Goal: Navigation & Orientation: Find specific page/section

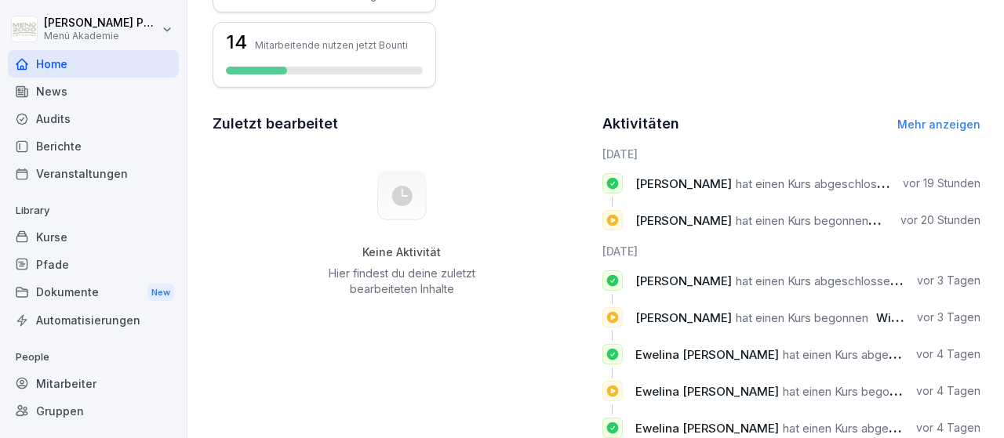
scroll to position [441, 0]
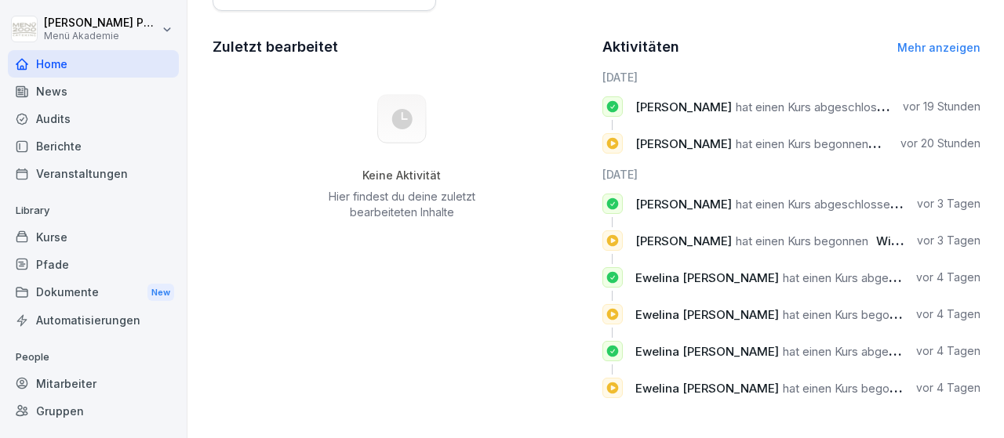
click at [84, 297] on div "Dokumente New" at bounding box center [93, 292] width 171 height 29
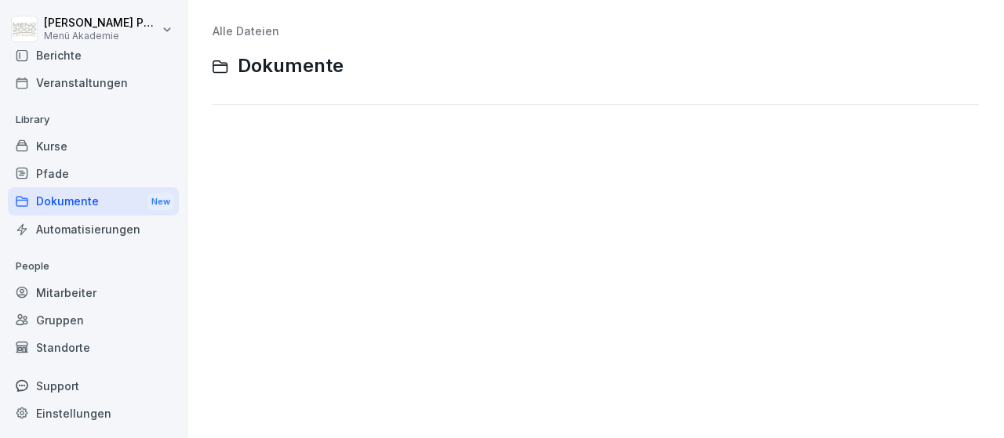
scroll to position [92, 0]
click at [84, 349] on div "Standorte" at bounding box center [93, 346] width 171 height 27
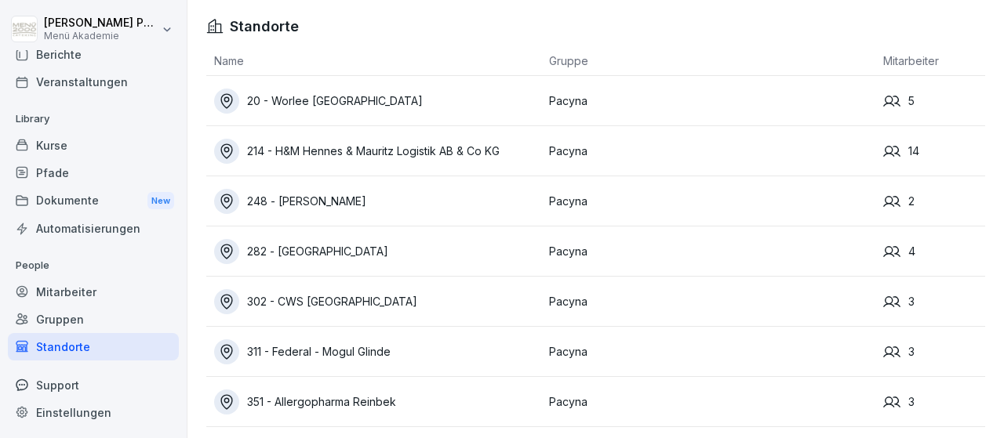
click at [335, 105] on div "20 - Worlee [GEOGRAPHIC_DATA]" at bounding box center [377, 101] width 327 height 25
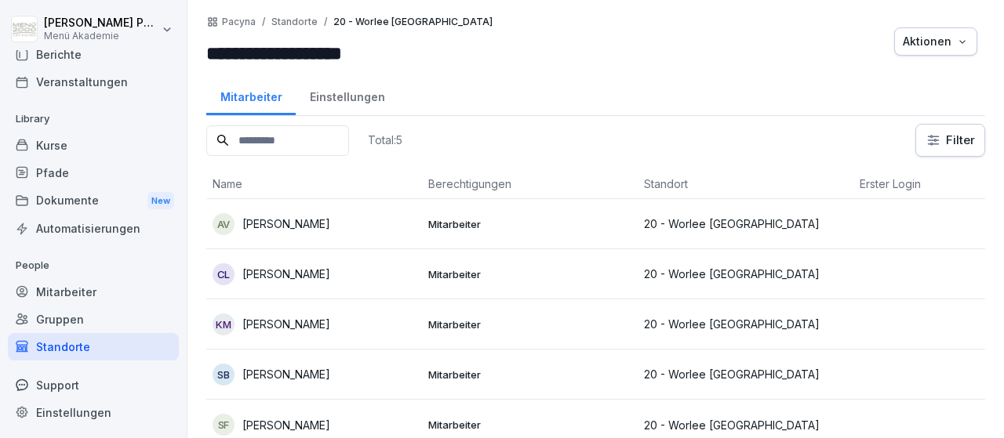
scroll to position [10, 0]
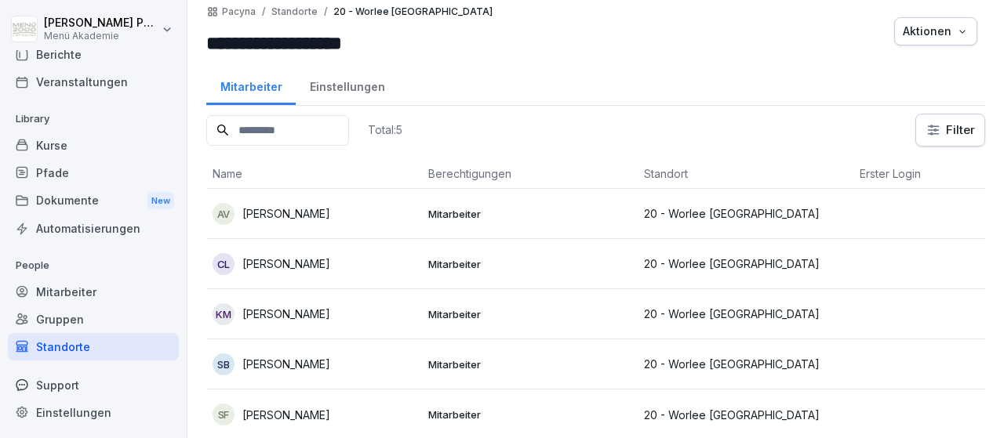
click at [67, 347] on div "Standorte" at bounding box center [93, 346] width 171 height 27
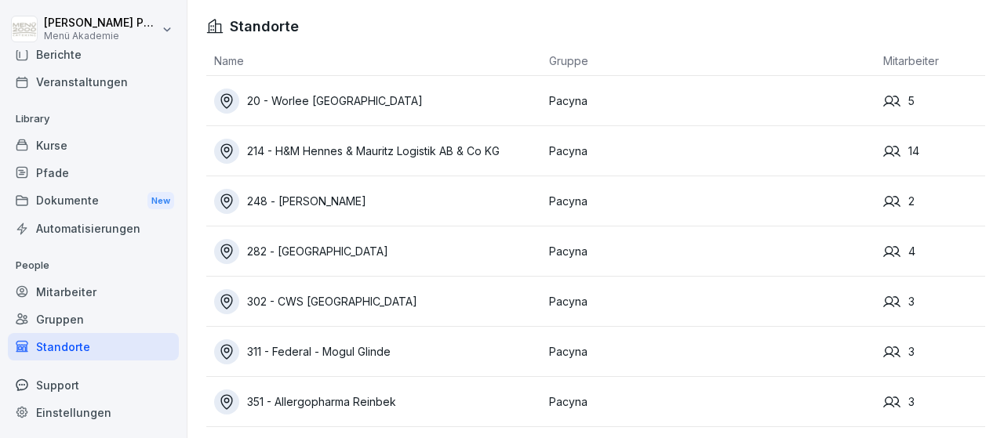
click at [418, 148] on div "214 - H&M Hennes & Mauritz Logistik AB & Co KG" at bounding box center [377, 151] width 327 height 25
click at [325, 205] on div "248 - [PERSON_NAME]" at bounding box center [377, 201] width 327 height 25
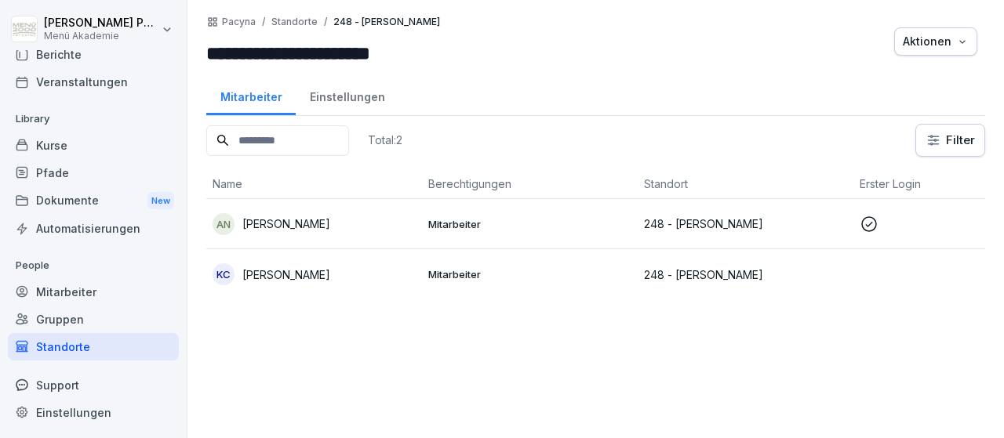
click at [296, 225] on p "[PERSON_NAME]" at bounding box center [286, 224] width 88 height 16
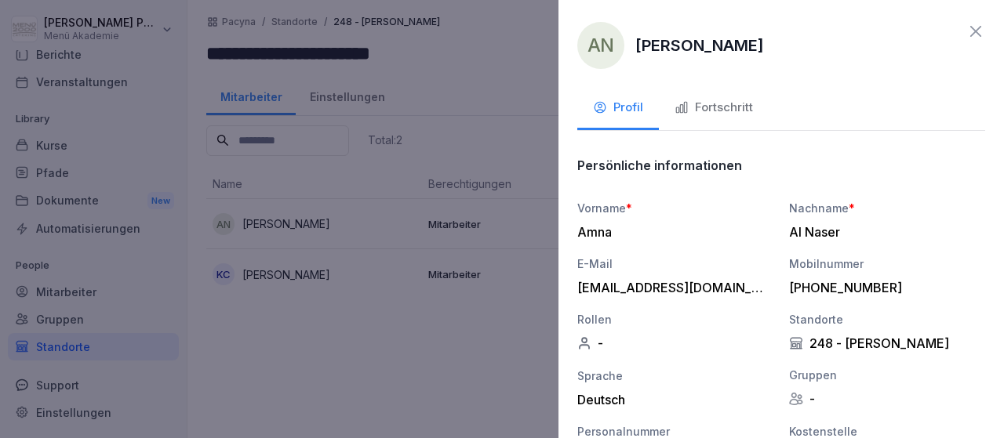
click at [680, 121] on button "Fortschritt" at bounding box center [714, 109] width 110 height 42
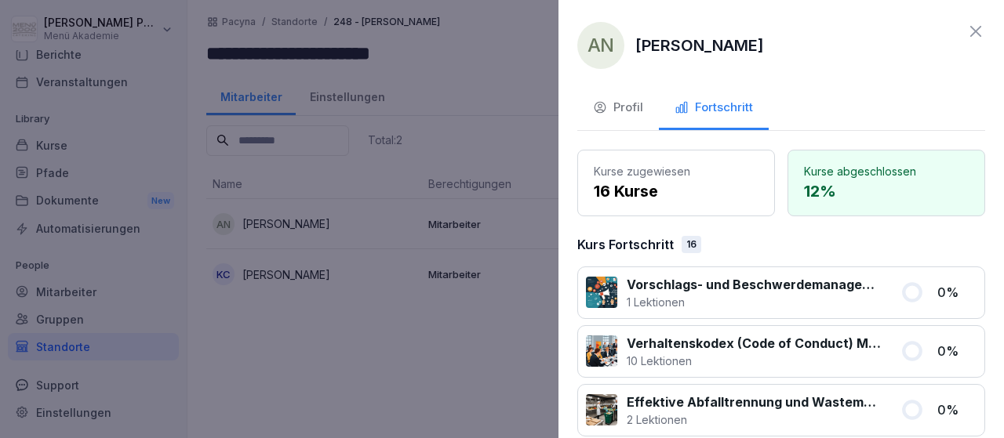
click at [980, 36] on icon at bounding box center [975, 31] width 11 height 11
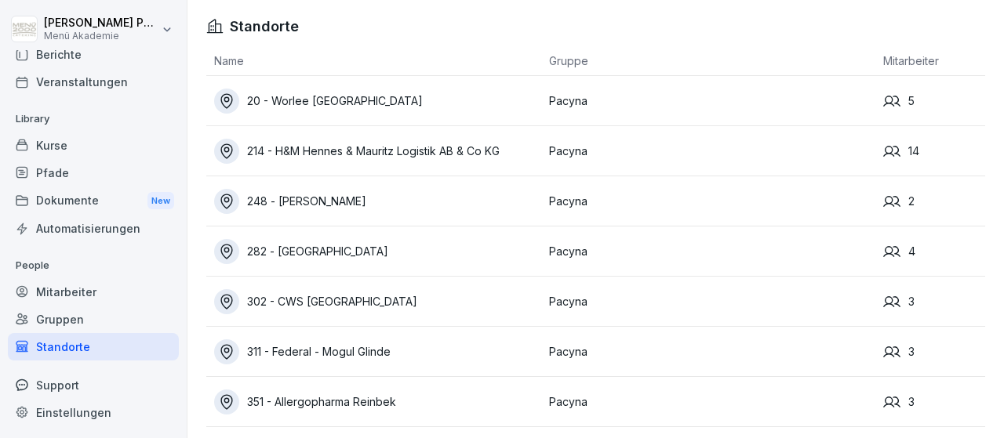
click at [355, 160] on div "214 - H&M Hennes & Mauritz Logistik AB & Co KG" at bounding box center [377, 151] width 327 height 25
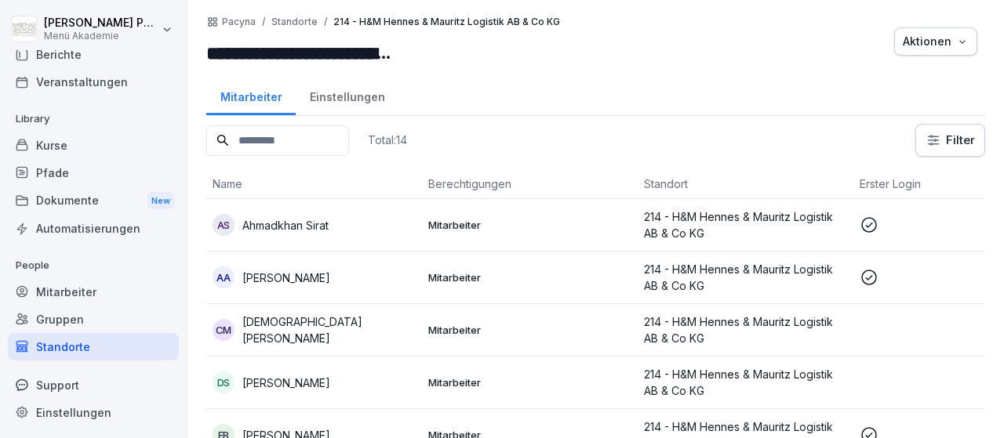
click at [774, 272] on p "214 - H&M Hennes & Mauritz Logistik AB & Co KG" at bounding box center [745, 277] width 203 height 33
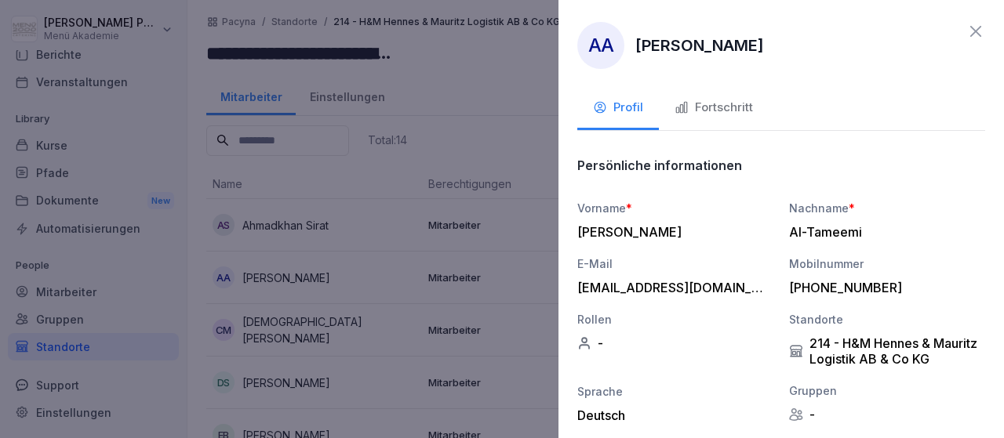
click at [732, 104] on div "Fortschritt" at bounding box center [713, 108] width 78 height 18
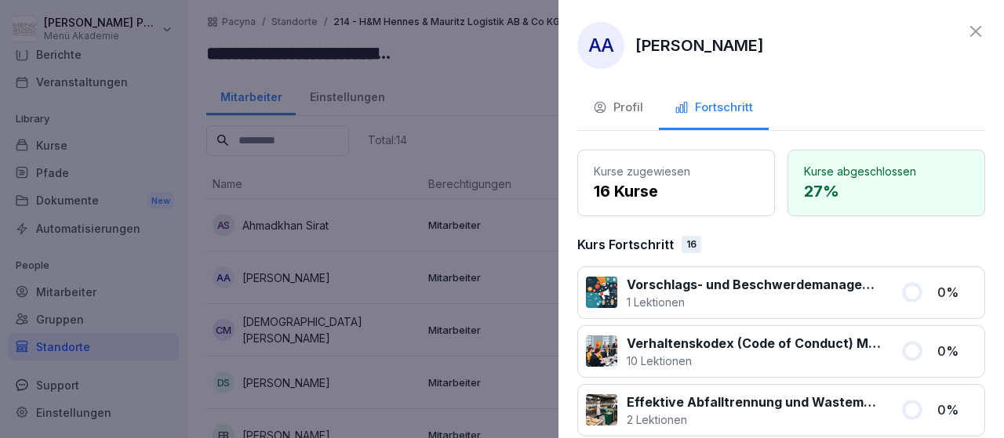
click at [975, 39] on icon at bounding box center [975, 31] width 19 height 19
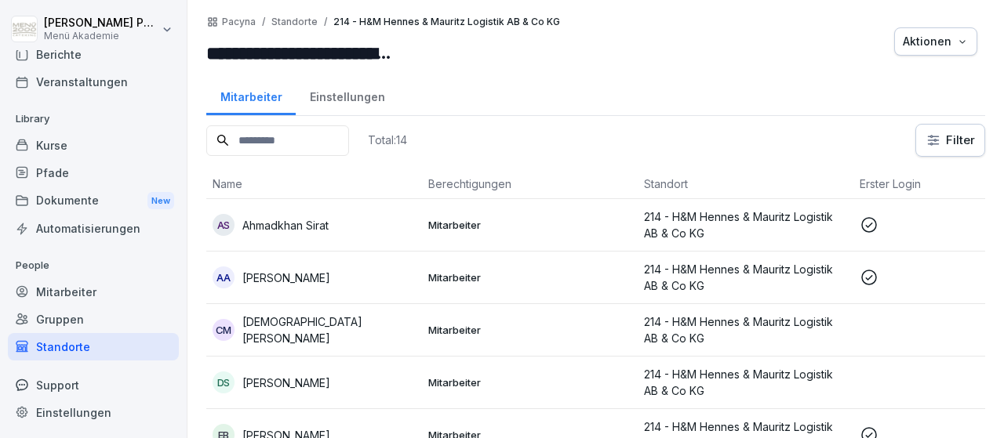
click at [90, 202] on div "Dokumente New" at bounding box center [93, 201] width 171 height 29
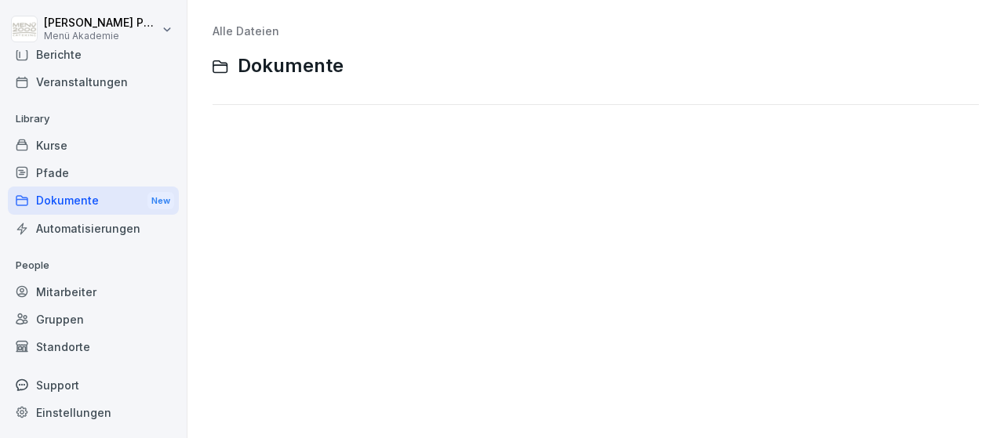
click at [82, 340] on div "Standorte" at bounding box center [93, 346] width 171 height 27
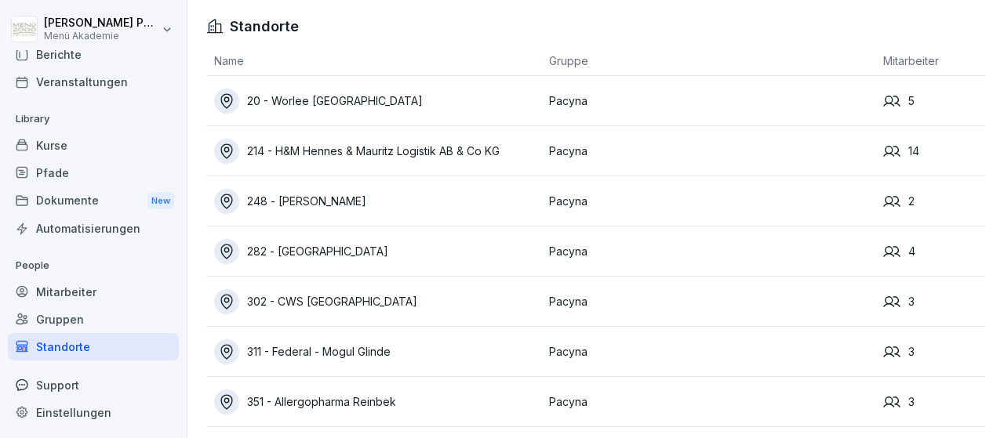
click at [333, 200] on div "248 - [PERSON_NAME]" at bounding box center [377, 201] width 327 height 25
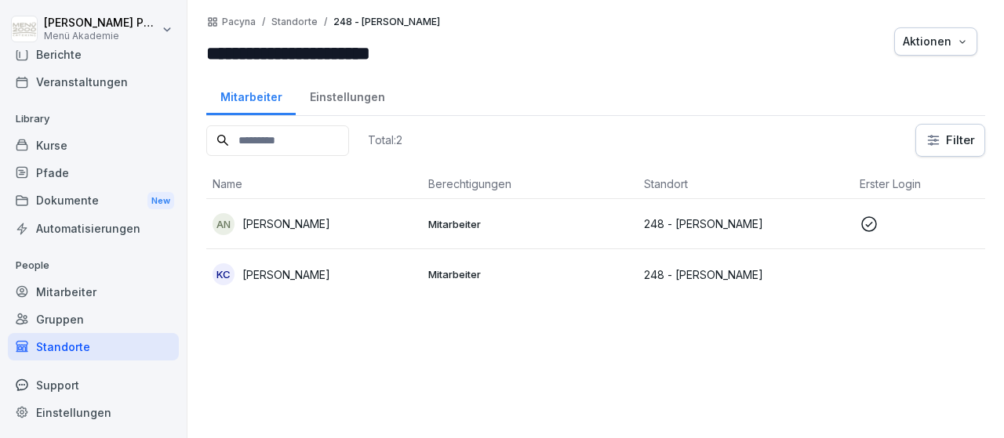
click at [66, 341] on div "Standorte" at bounding box center [93, 346] width 171 height 27
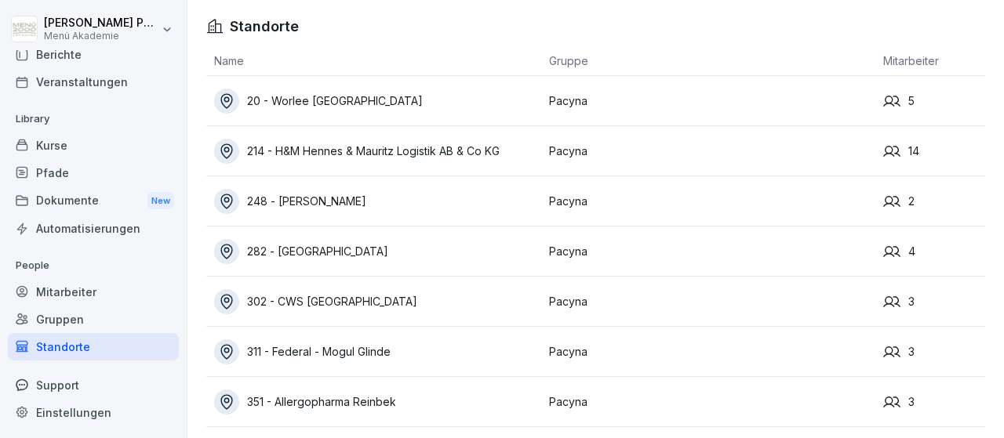
click at [289, 242] on div "282 - [GEOGRAPHIC_DATA]" at bounding box center [377, 251] width 327 height 25
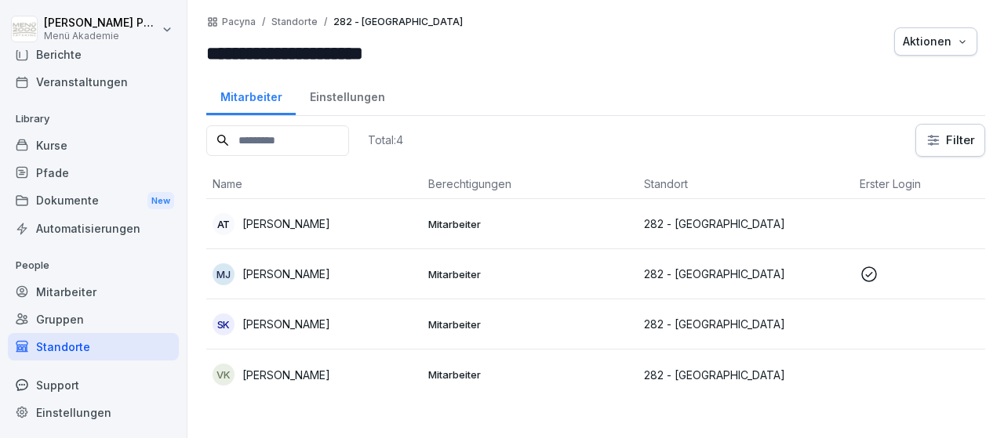
click at [319, 321] on p "[PERSON_NAME]" at bounding box center [286, 324] width 88 height 16
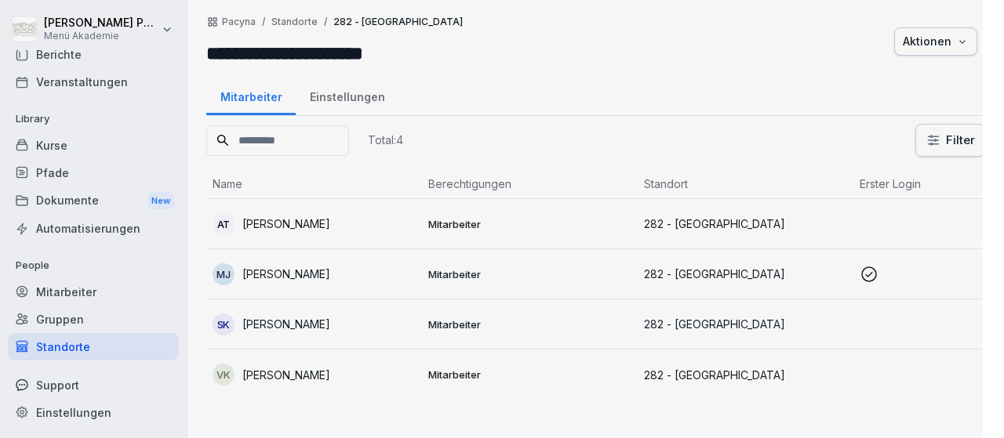
scroll to position [92, 0]
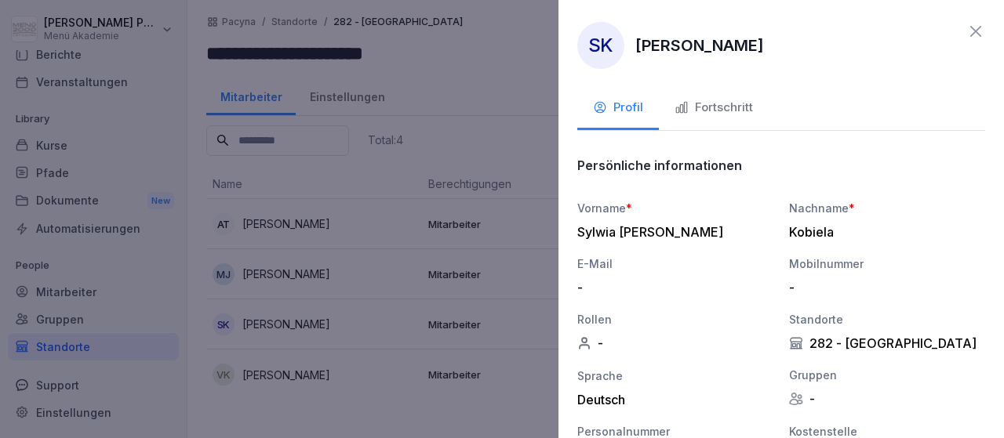
click at [740, 104] on div "Fortschritt" at bounding box center [713, 108] width 78 height 18
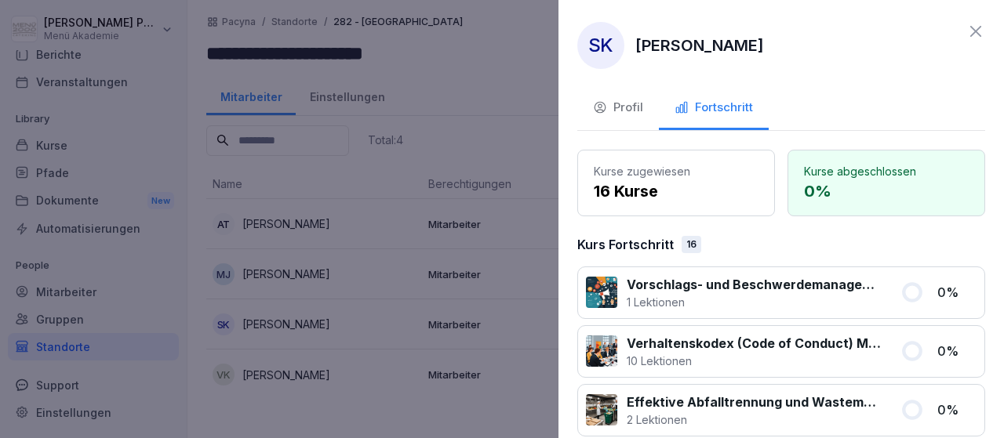
click at [984, 31] on icon at bounding box center [975, 31] width 19 height 19
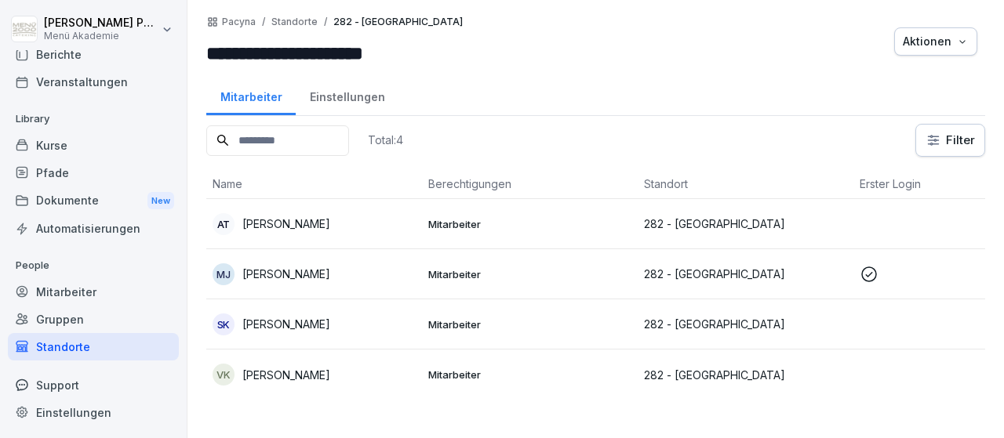
click at [60, 341] on div "Standorte" at bounding box center [93, 346] width 171 height 27
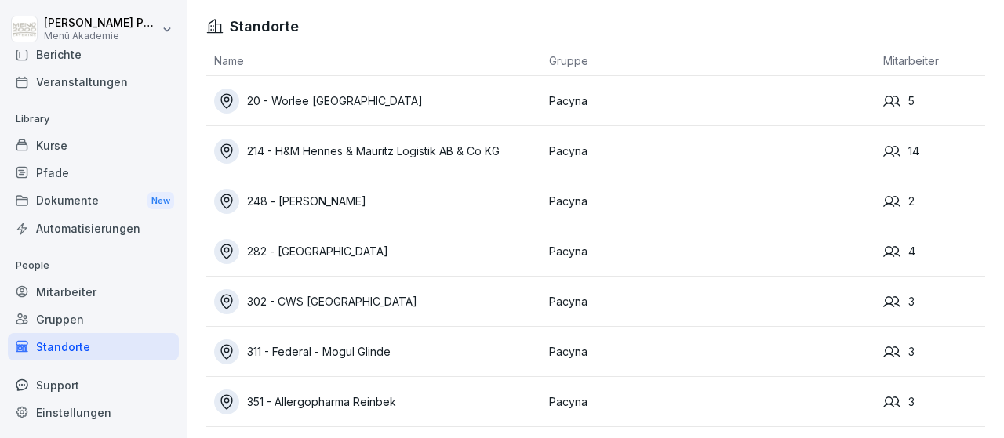
scroll to position [182, 0]
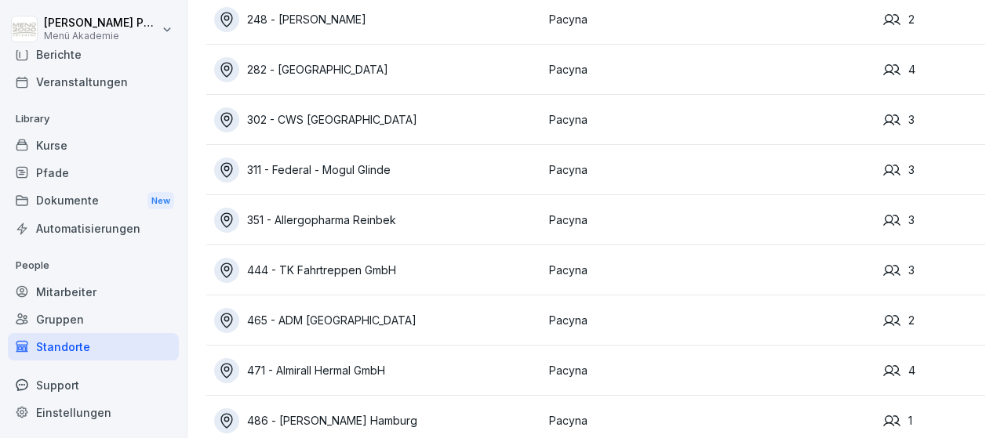
click at [333, 129] on div "302 - CWS [GEOGRAPHIC_DATA]" at bounding box center [377, 119] width 327 height 25
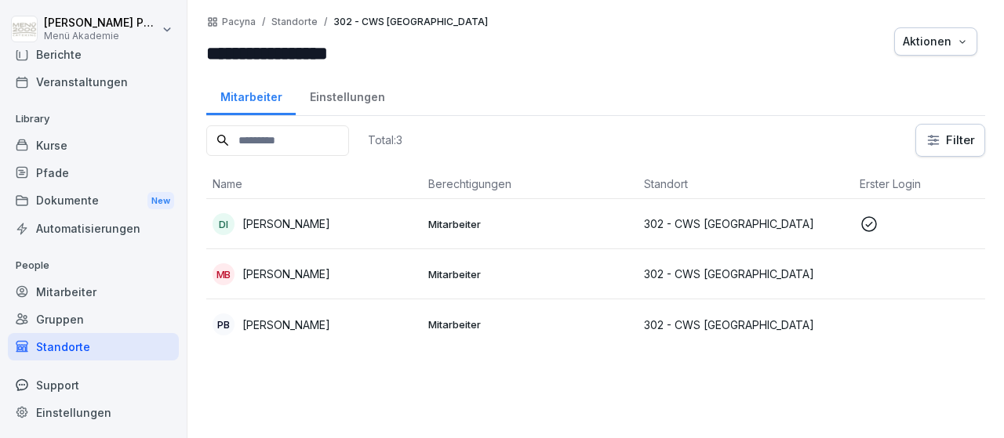
click at [65, 342] on div "Standorte" at bounding box center [93, 346] width 171 height 27
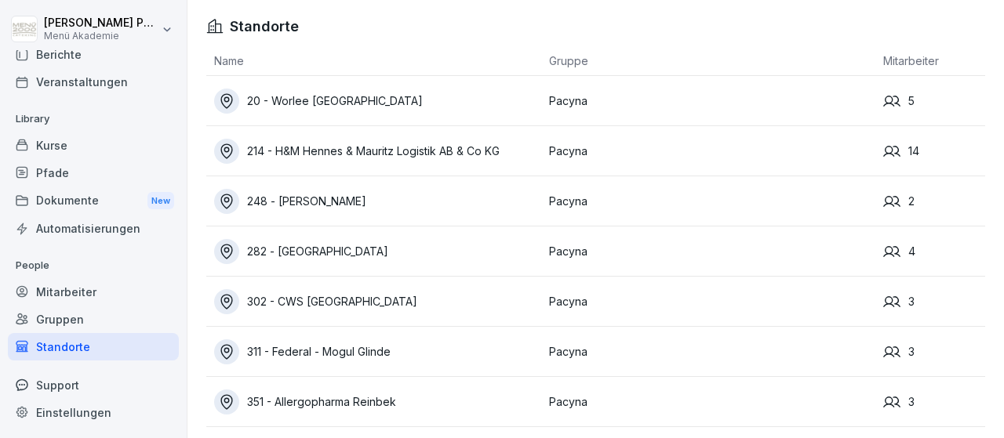
click at [293, 355] on div "311 - Federal - Mogul Glinde" at bounding box center [377, 352] width 327 height 25
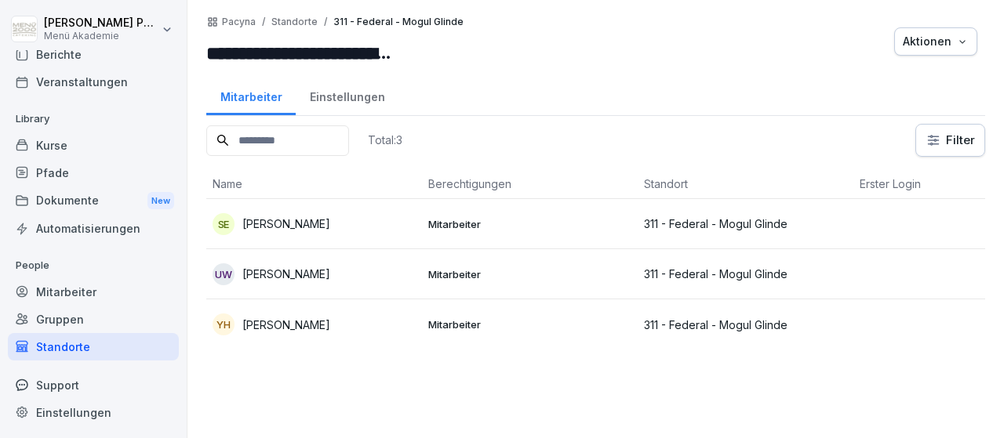
click at [98, 345] on div "Standorte" at bounding box center [93, 346] width 171 height 27
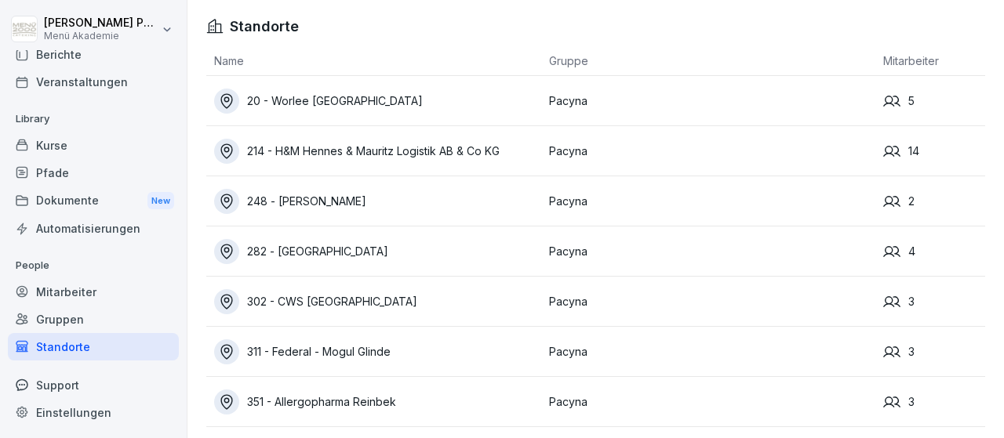
scroll to position [202, 0]
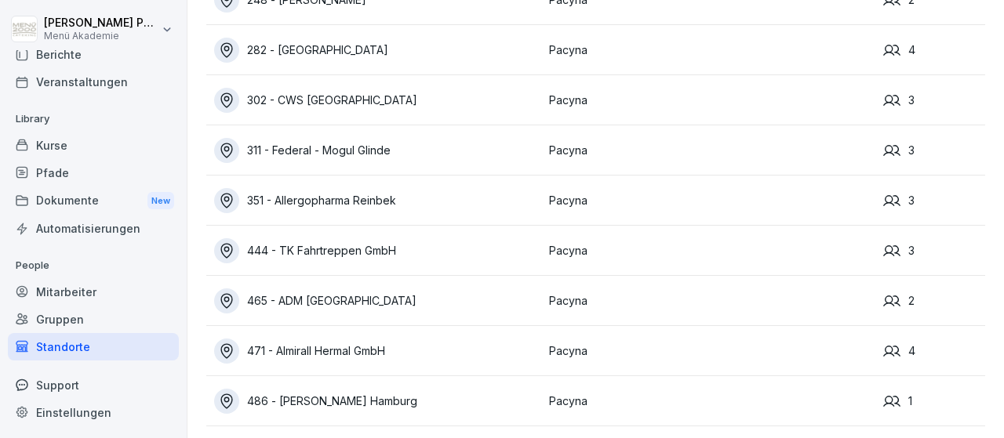
click at [355, 211] on div "351 - Allergopharma Reinbek" at bounding box center [377, 200] width 327 height 25
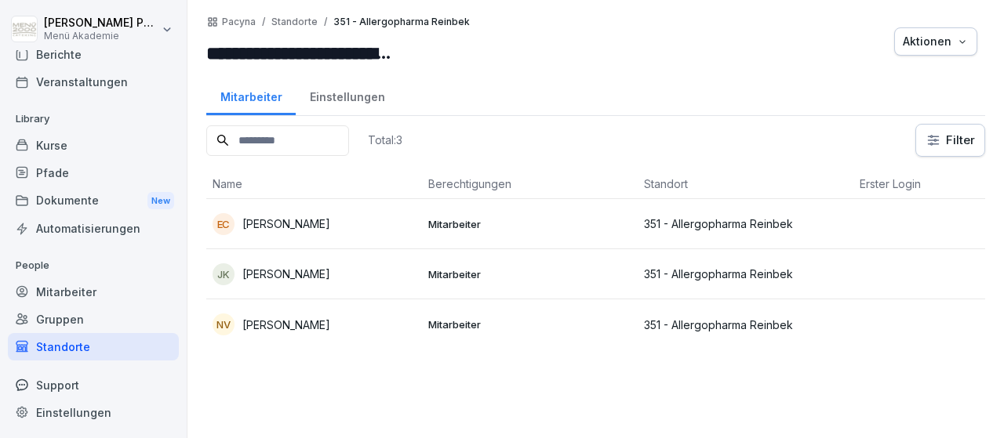
click at [314, 273] on p "[PERSON_NAME]" at bounding box center [286, 274] width 88 height 16
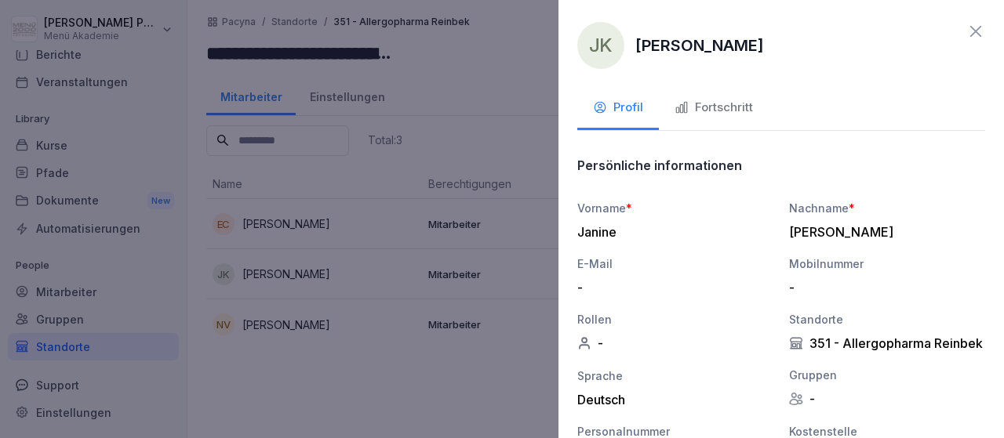
click at [686, 128] on button "Fortschritt" at bounding box center [714, 109] width 110 height 42
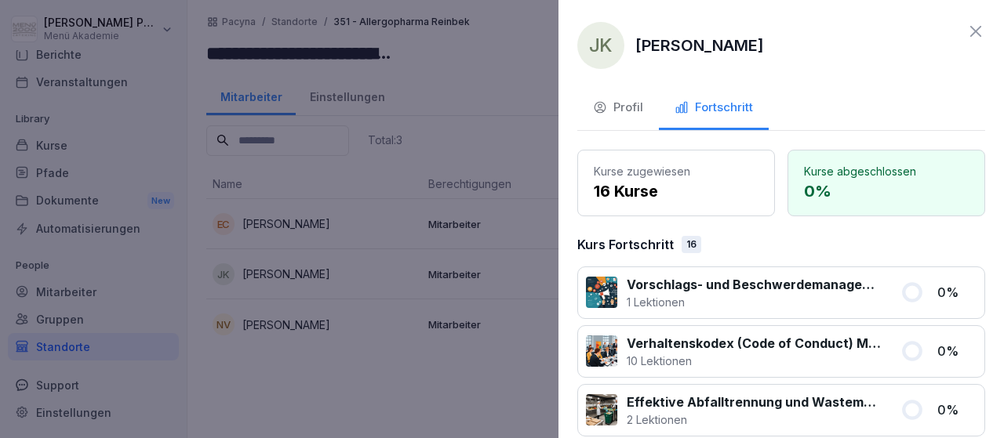
click at [973, 34] on icon at bounding box center [975, 31] width 11 height 11
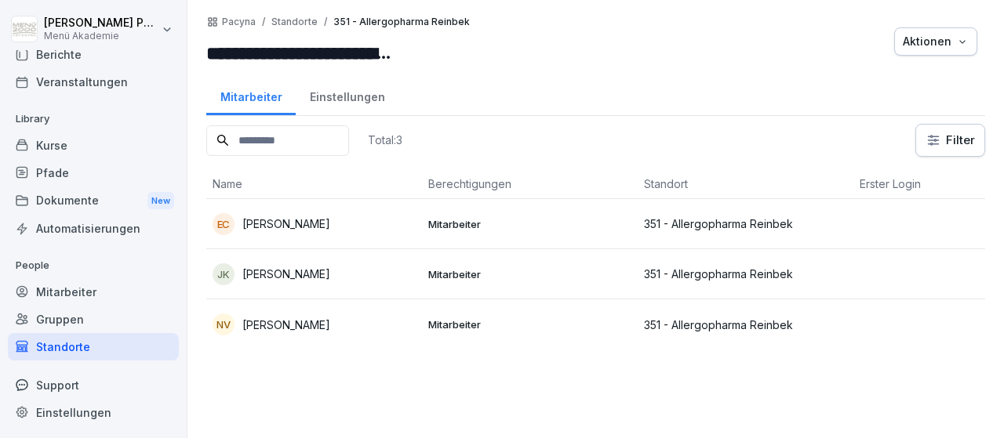
click at [56, 354] on div "Standorte" at bounding box center [93, 346] width 171 height 27
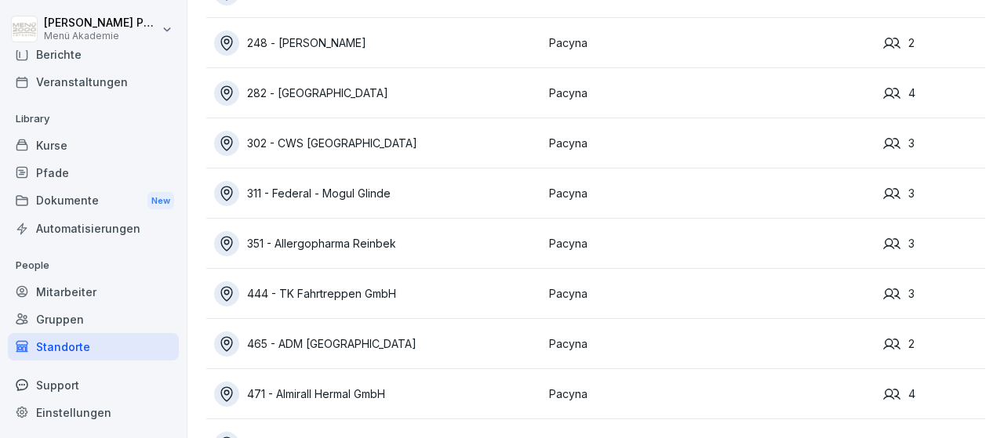
scroll to position [182, 0]
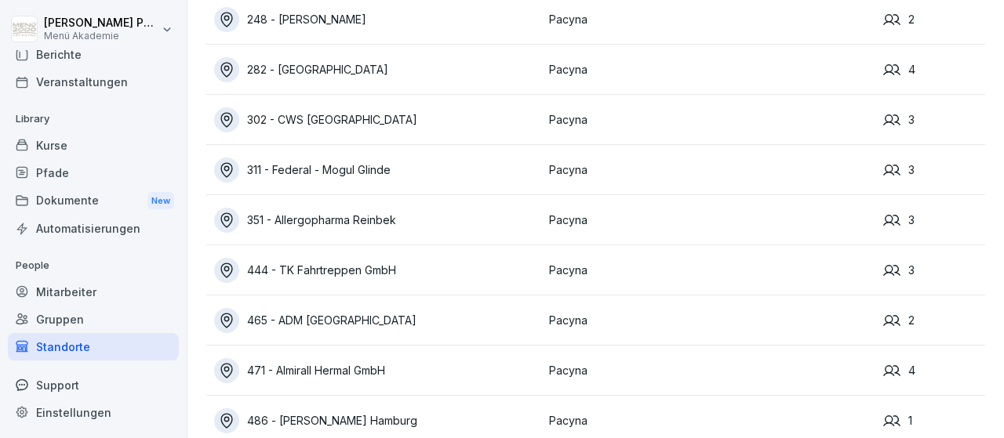
click at [353, 273] on div "444 - TK Fahrtreppen GmbH" at bounding box center [377, 270] width 327 height 25
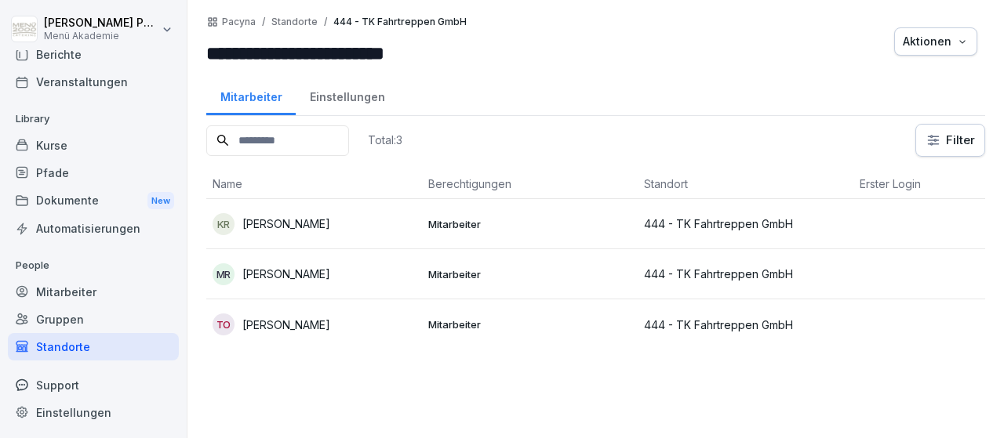
click at [354, 218] on div "KR [PERSON_NAME]" at bounding box center [314, 224] width 203 height 22
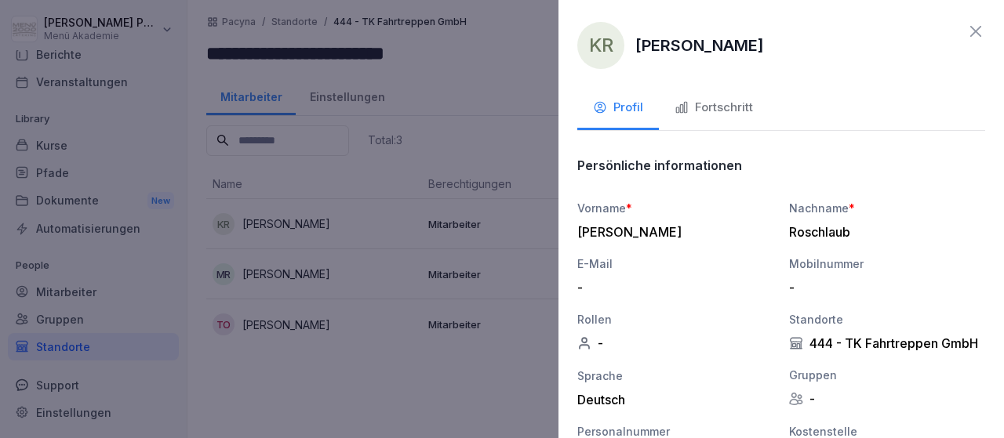
click at [339, 264] on div at bounding box center [502, 219] width 1004 height 438
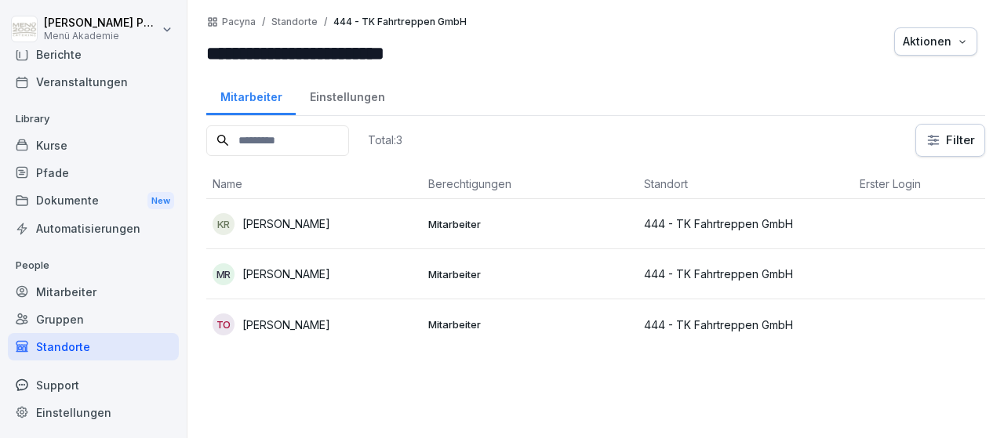
click at [330, 320] on p "[PERSON_NAME]" at bounding box center [286, 325] width 88 height 16
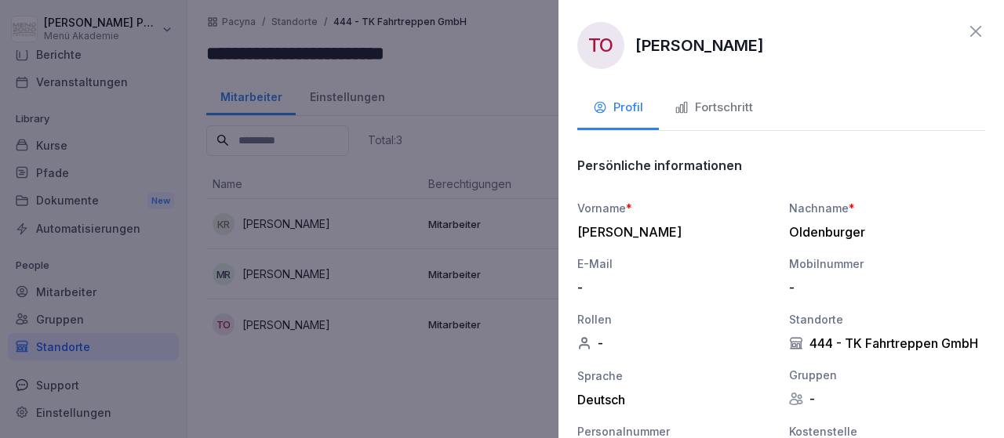
click at [714, 103] on div "Fortschritt" at bounding box center [713, 108] width 78 height 18
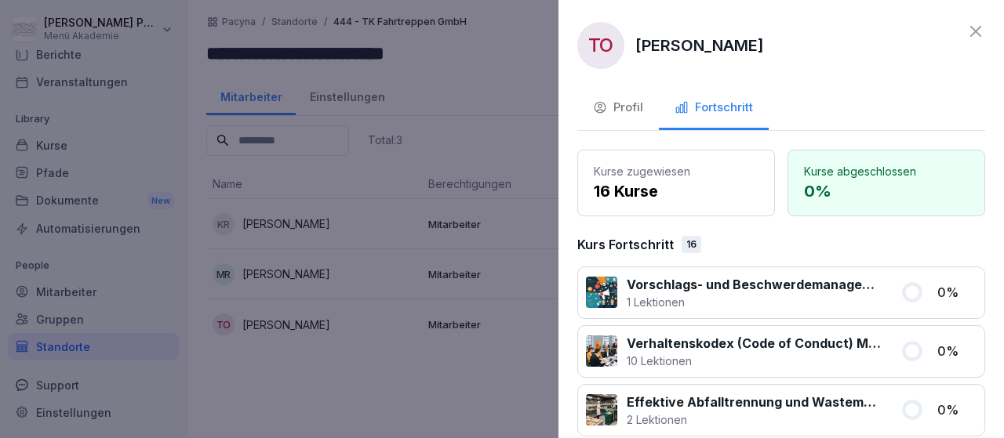
click at [980, 36] on icon at bounding box center [975, 31] width 11 height 11
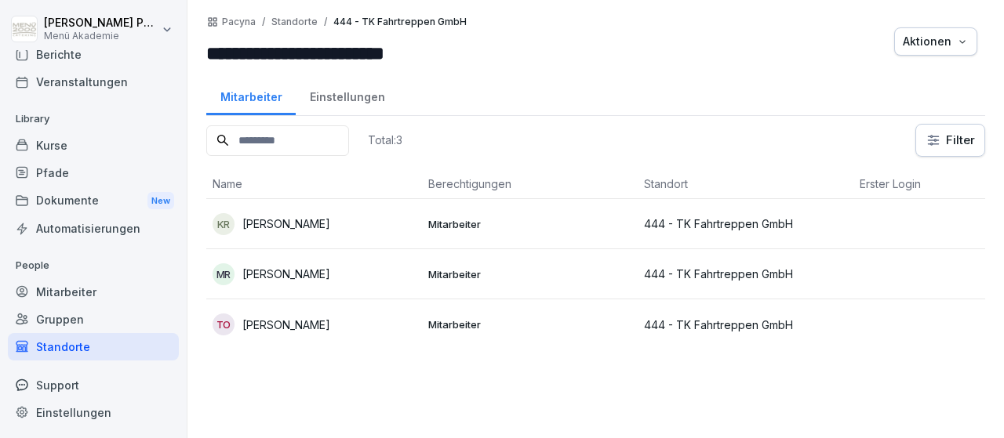
click at [43, 340] on div "Standorte" at bounding box center [93, 346] width 171 height 27
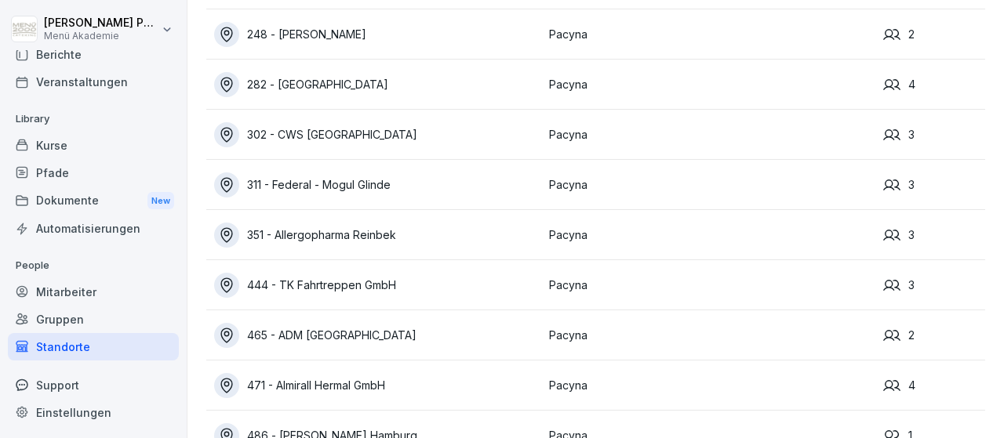
scroll to position [202, 0]
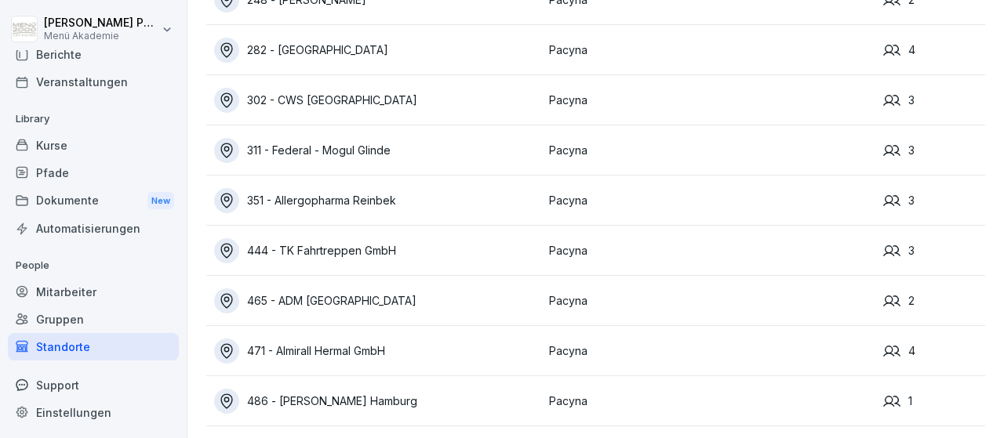
click at [314, 304] on div "465 - ADM [GEOGRAPHIC_DATA]" at bounding box center [377, 301] width 327 height 25
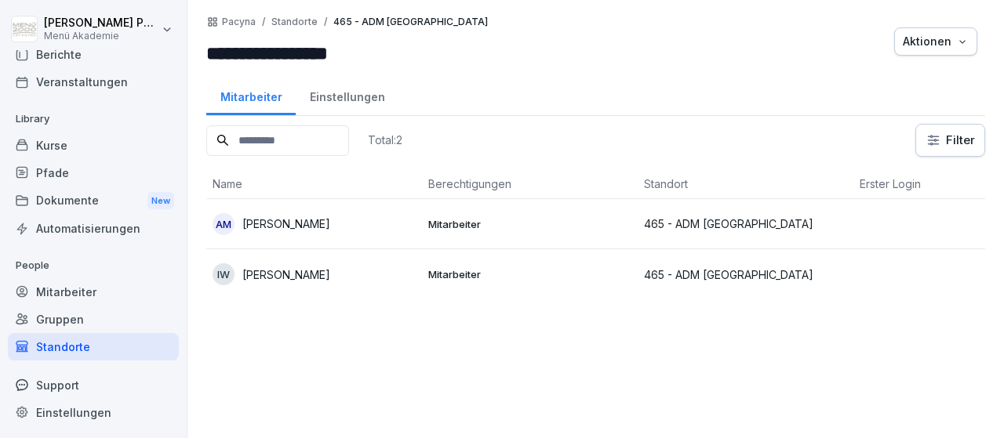
click at [292, 233] on div "AM [PERSON_NAME]" at bounding box center [314, 224] width 203 height 22
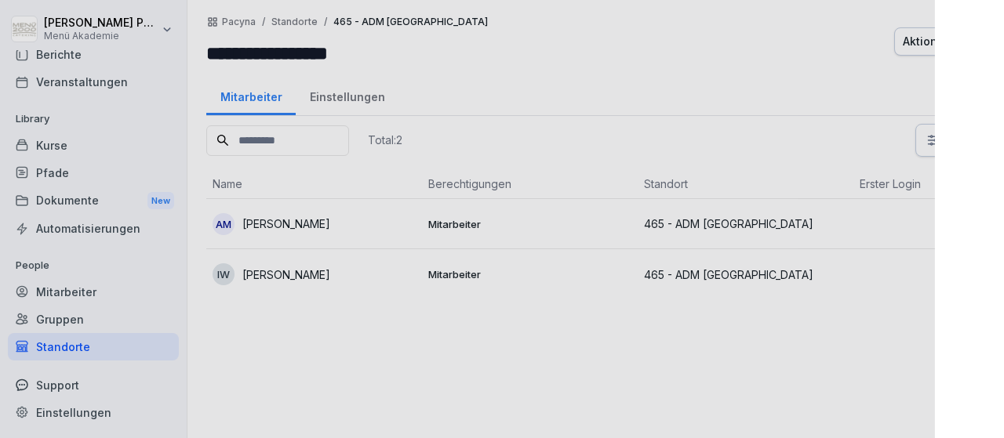
scroll to position [92, 0]
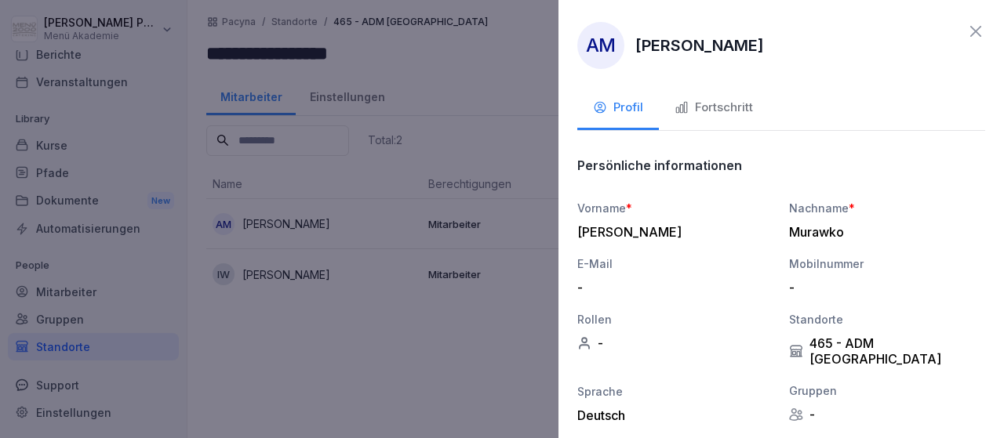
click at [703, 117] on button "Fortschritt" at bounding box center [714, 109] width 110 height 42
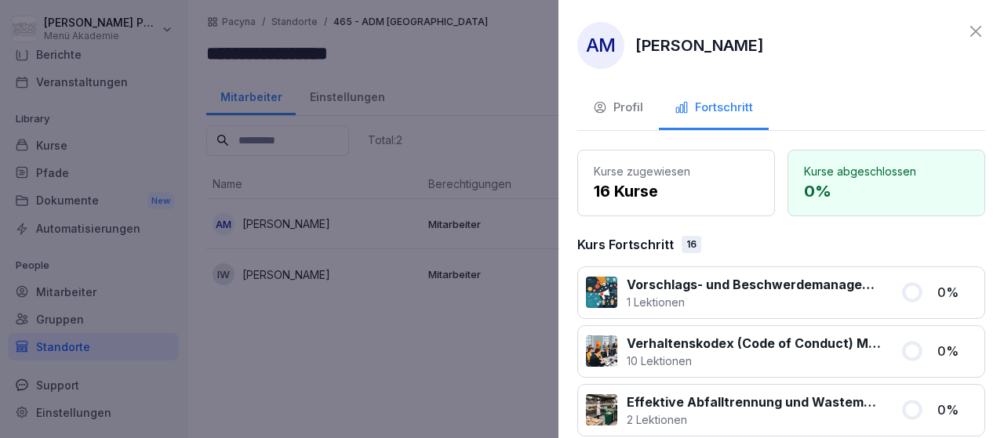
click at [980, 27] on icon at bounding box center [975, 31] width 11 height 11
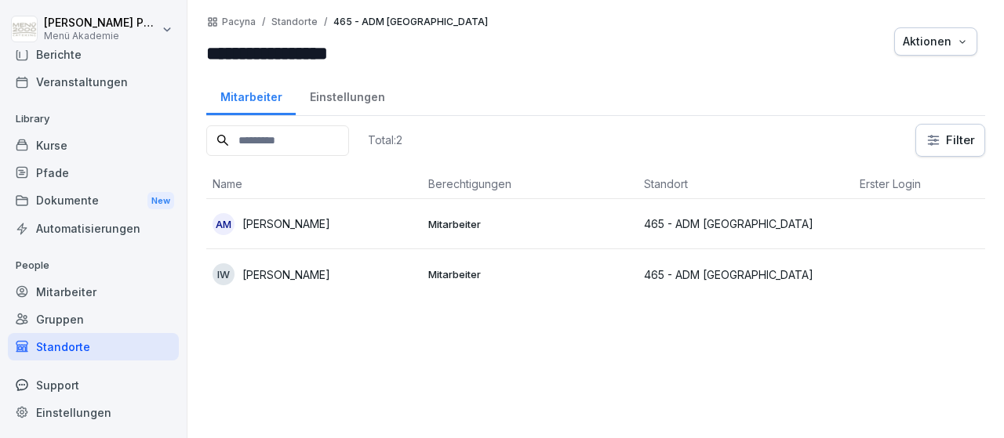
click at [41, 347] on div "Standorte" at bounding box center [93, 346] width 171 height 27
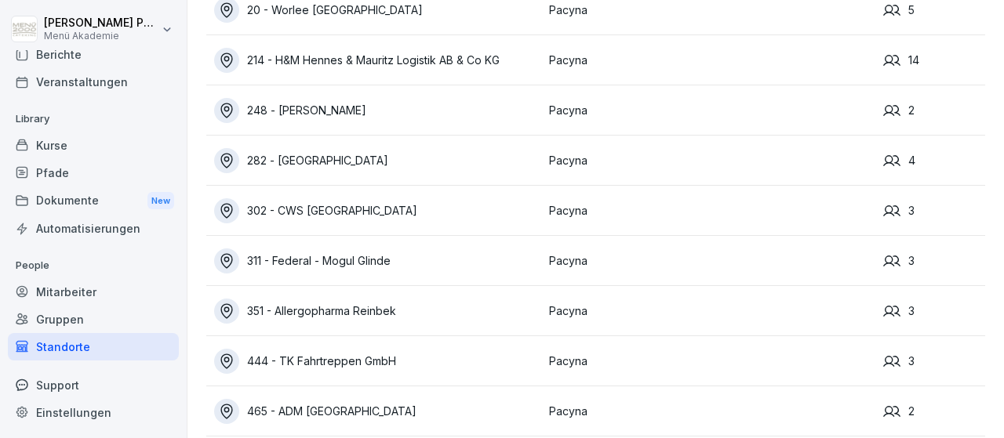
scroll to position [202, 0]
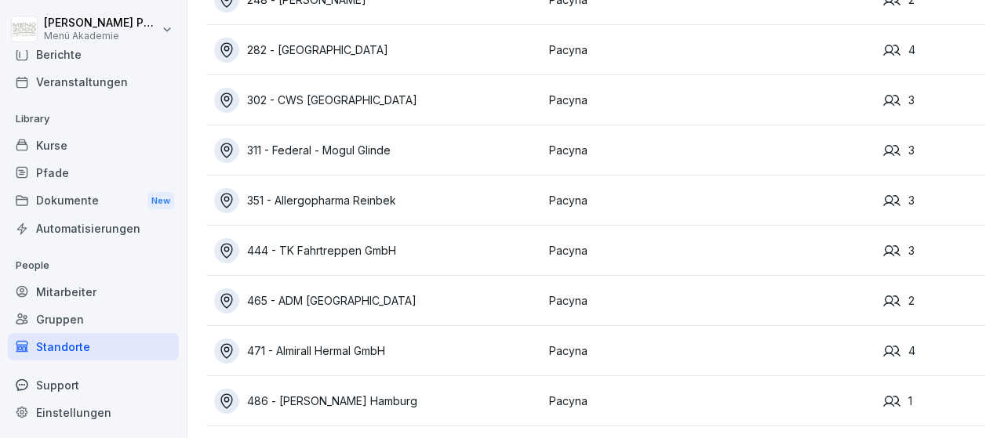
click at [303, 353] on div "471 - Almirall Hermal GmbH" at bounding box center [377, 351] width 327 height 25
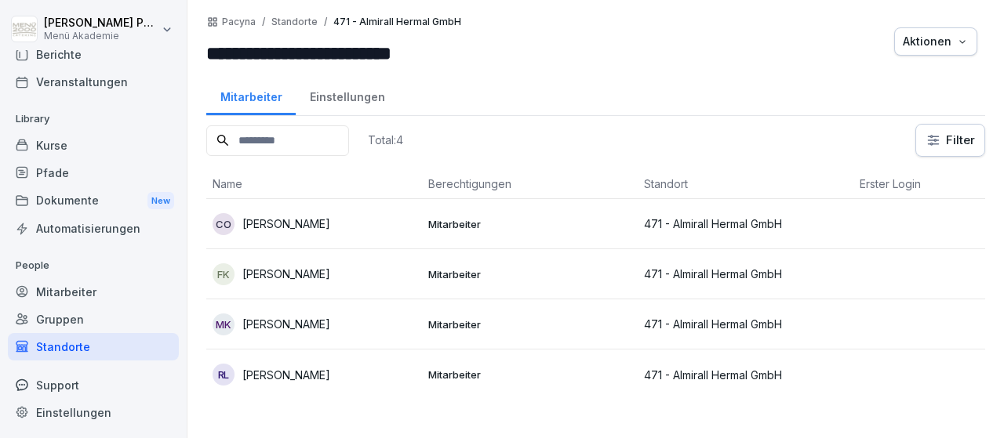
click at [325, 247] on td "CO [PERSON_NAME]" at bounding box center [314, 224] width 216 height 50
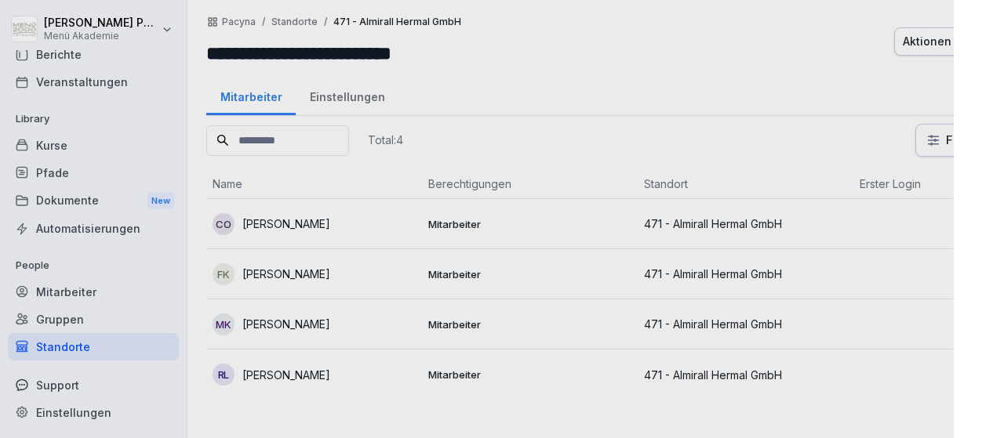
scroll to position [92, 0]
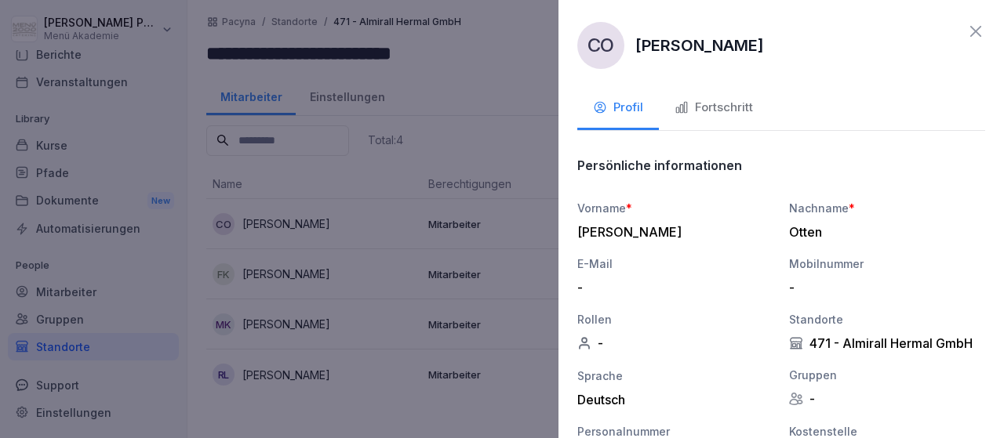
click at [978, 26] on icon at bounding box center [975, 31] width 19 height 19
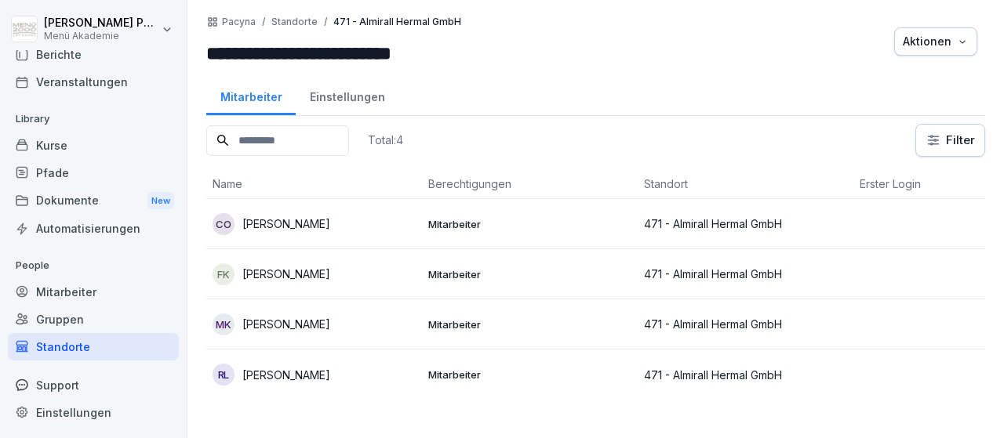
click at [23, 341] on icon at bounding box center [22, 346] width 13 height 13
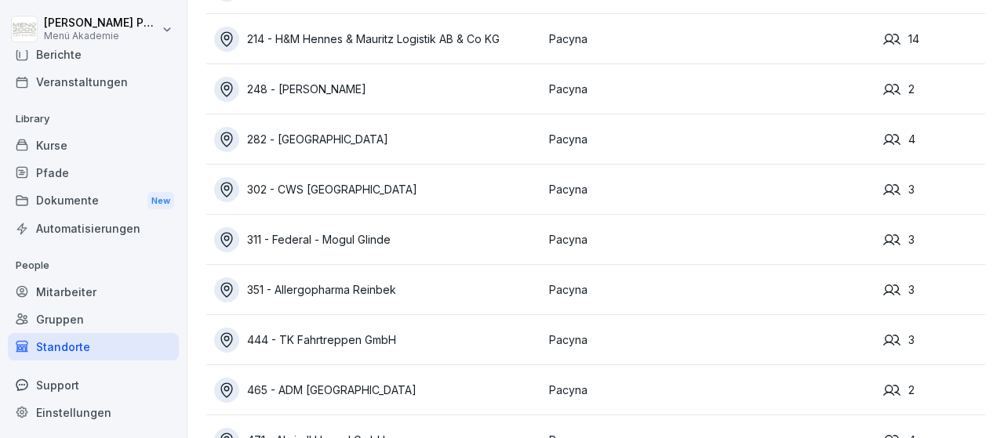
scroll to position [202, 0]
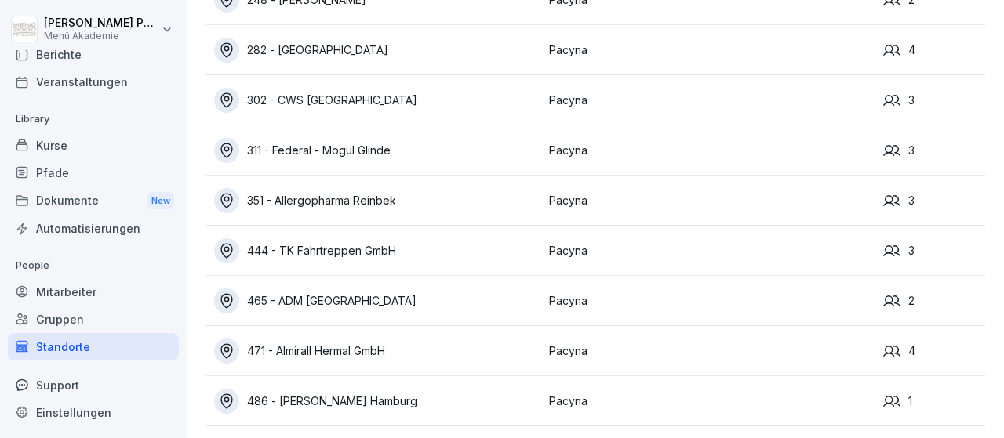
click at [395, 396] on div "486 - [PERSON_NAME] Hamburg" at bounding box center [377, 401] width 327 height 25
